Goal: Information Seeking & Learning: Learn about a topic

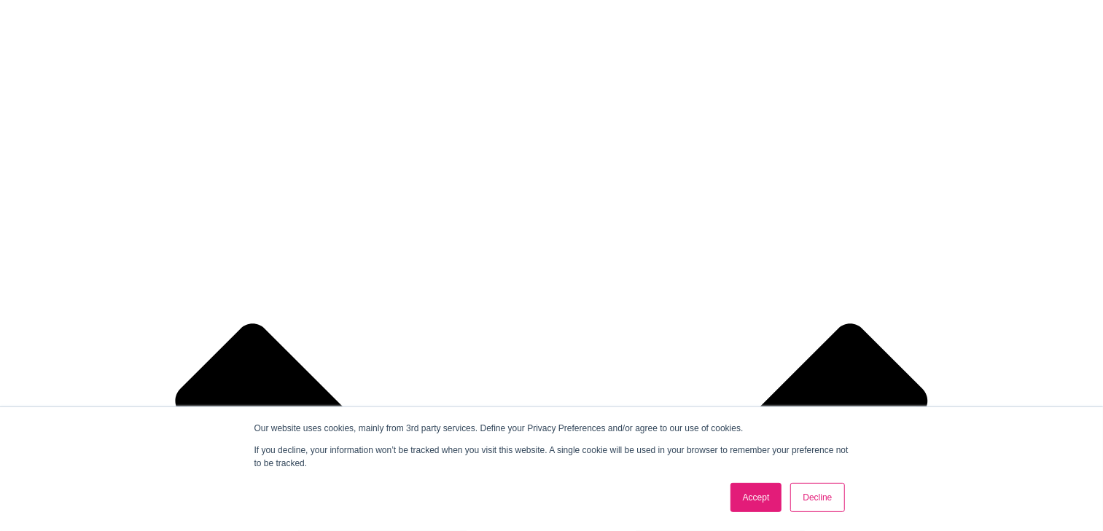
scroll to position [1619, 0]
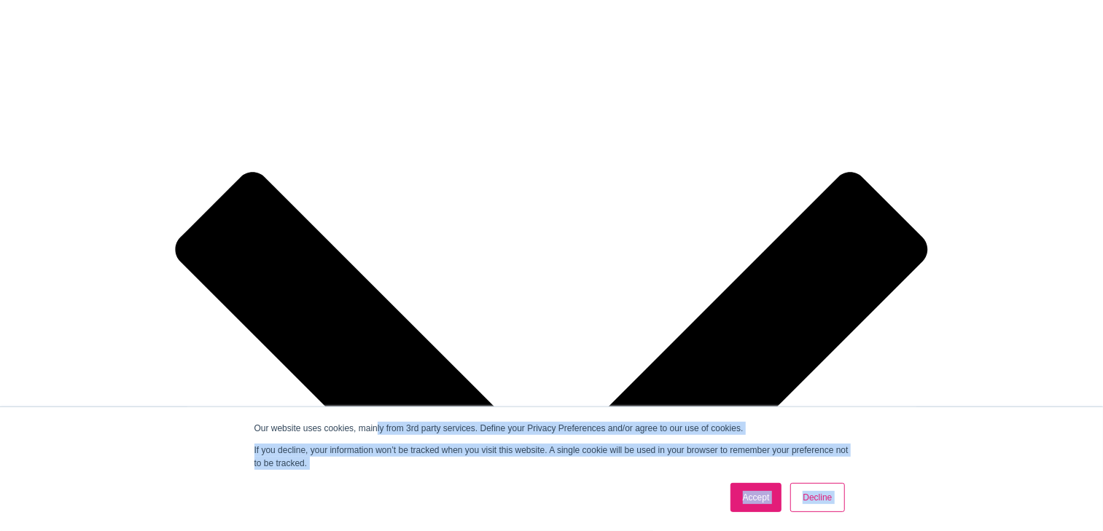
drag, startPoint x: 82, startPoint y: 190, endPoint x: 376, endPoint y: 410, distance: 367.6
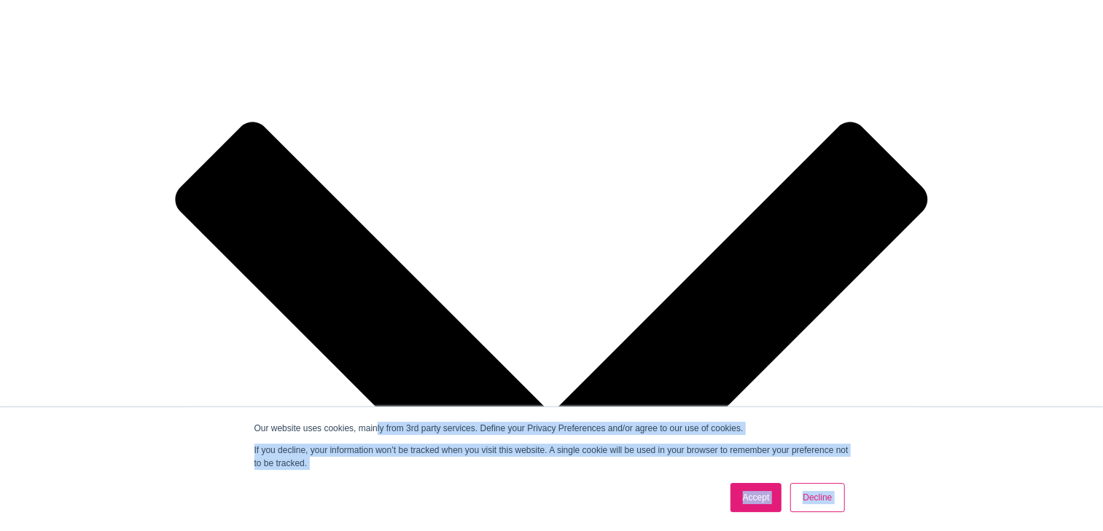
scroll to position [1695, 0]
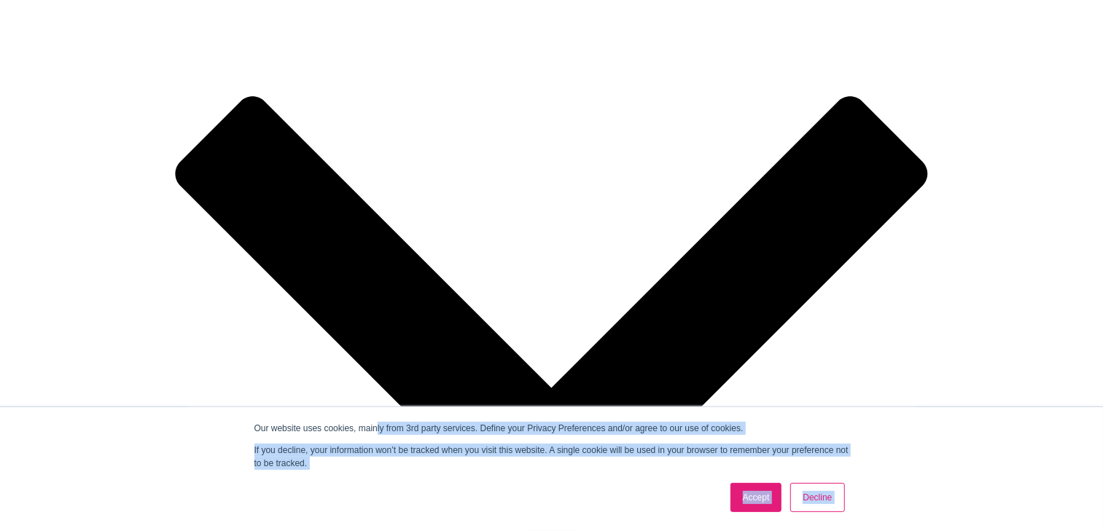
drag, startPoint x: 464, startPoint y: 323, endPoint x: 61, endPoint y: 98, distance: 461.5
copy div "5. AI Healthcare Ethicist As AI becomes more prevalent in healthcare, ethical c…"
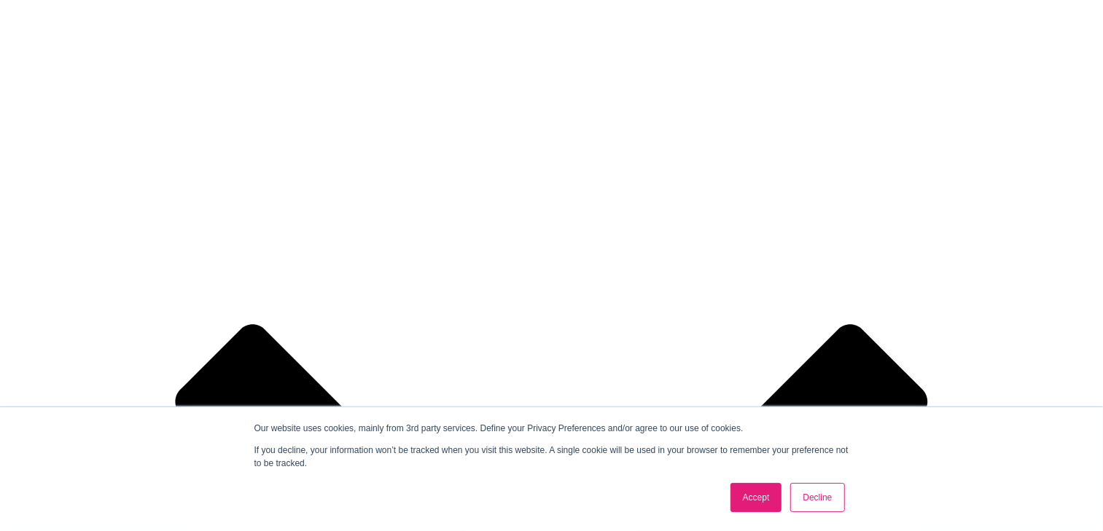
scroll to position [1468, 0]
drag, startPoint x: 256, startPoint y: 292, endPoint x: 43, endPoint y: 144, distance: 259.7
copy div "The healthcare industry generates massive amounts of data. AI healthcare data a…"
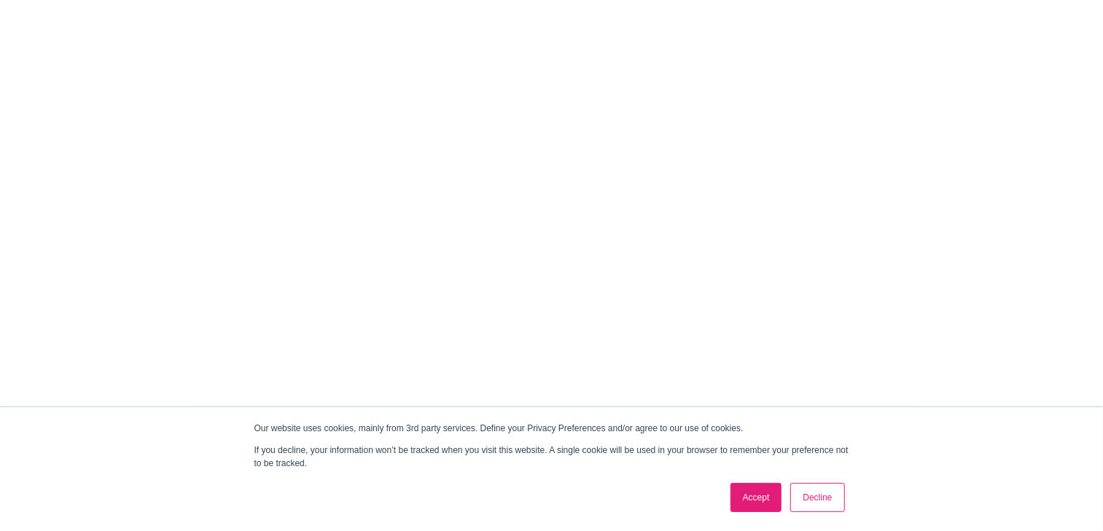
scroll to position [0, 0]
click at [758, 496] on link "Accept" at bounding box center [757, 497] width 52 height 29
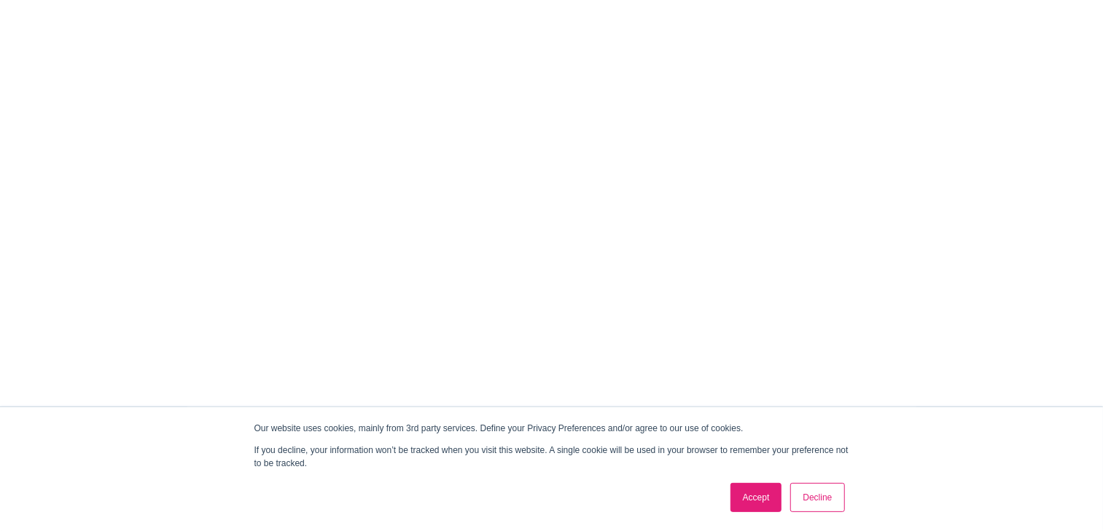
click at [755, 492] on link "Accept" at bounding box center [757, 497] width 52 height 29
drag, startPoint x: 92, startPoint y: 144, endPoint x: 704, endPoint y: 192, distance: 613.6
copy h1 "These Are the 5 AI Healthcare Jobs to Keep an Eye on for 2025"
